Goal: Task Accomplishment & Management: Complete application form

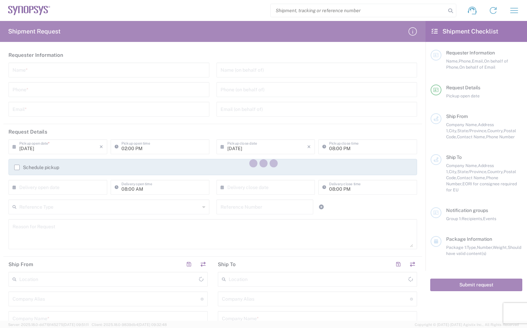
type input "[GEOGRAPHIC_DATA]"
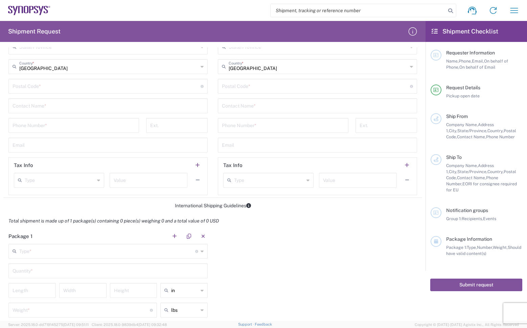
scroll to position [382, 0]
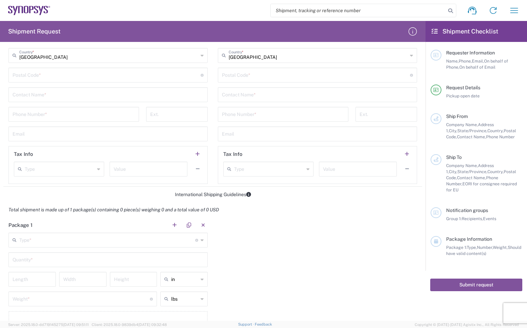
click at [96, 176] on div "Type" at bounding box center [59, 169] width 90 height 15
click at [99, 167] on icon at bounding box center [98, 169] width 3 height 11
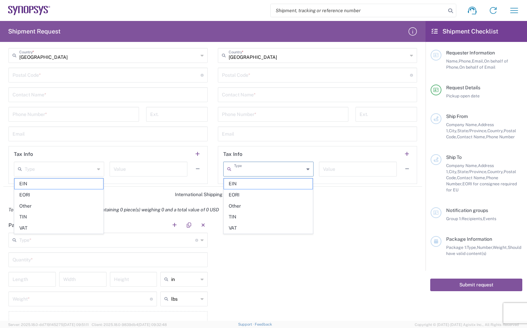
click at [286, 163] on input "text" at bounding box center [269, 169] width 70 height 12
click at [352, 236] on div "Package 1 Type * Material used to package goods Bale(s) Basket(s) Bolt(s) Bottl…" at bounding box center [212, 281] width 419 height 127
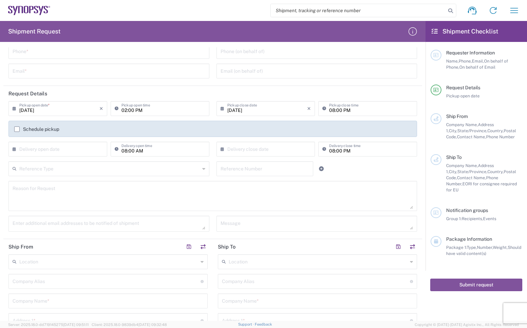
scroll to position [0, 0]
